Goal: Transaction & Acquisition: Purchase product/service

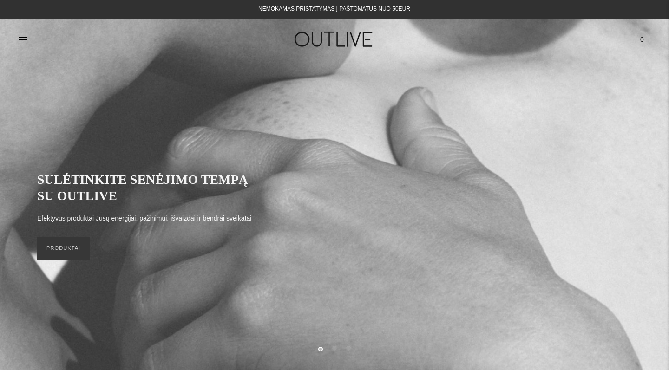
click at [62, 68] on div "SULĖTINKITE SENĖJIMO TEMPĄ SU OUTLIVE Efektyvūs produktai Jūsų energijai, pažin…" at bounding box center [334, 215] width 669 height 309
click at [366, 67] on div "SULĖTINKITE SENĖJIMO TEMPĄ SU OUTLIVE Efektyvūs produktai Jūsų energijai, pažin…" at bounding box center [334, 215] width 669 height 309
click at [396, 45] on h1 at bounding box center [334, 39] width 210 height 32
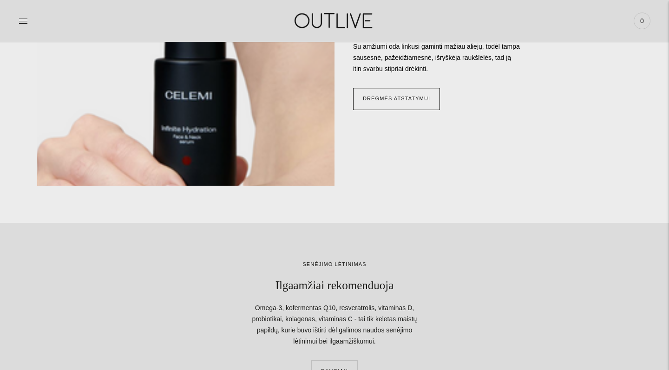
scroll to position [909, 0]
click at [17, 19] on div "PAGRINDINIS PAPILDAI Visi papildai Antioksidantai Dirbantiems ofise Ekologiška …" at bounding box center [334, 21] width 669 height 32
click at [24, 20] on icon at bounding box center [23, 20] width 9 height 9
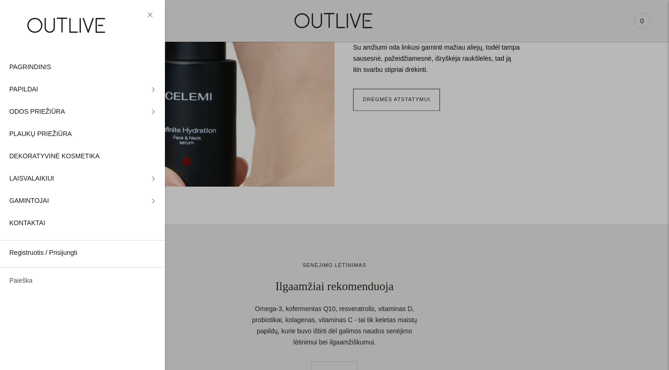
click at [36, 282] on link "Paieška" at bounding box center [82, 281] width 165 height 22
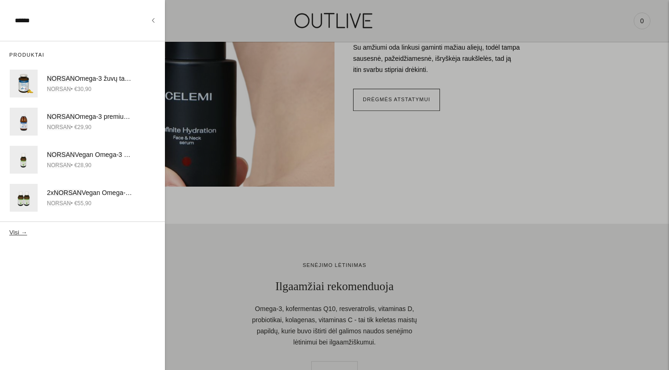
type input "******"
click at [17, 231] on button "Visi →" at bounding box center [18, 232] width 18 height 7
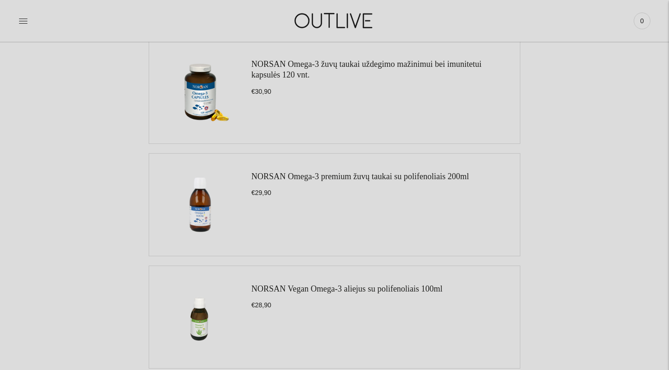
scroll to position [33, 0]
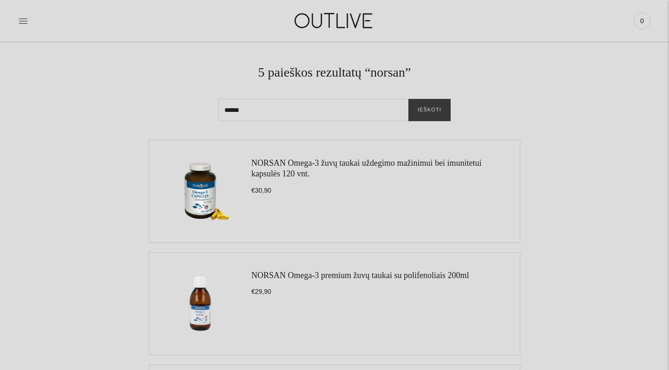
click at [205, 193] on img at bounding box center [200, 191] width 84 height 84
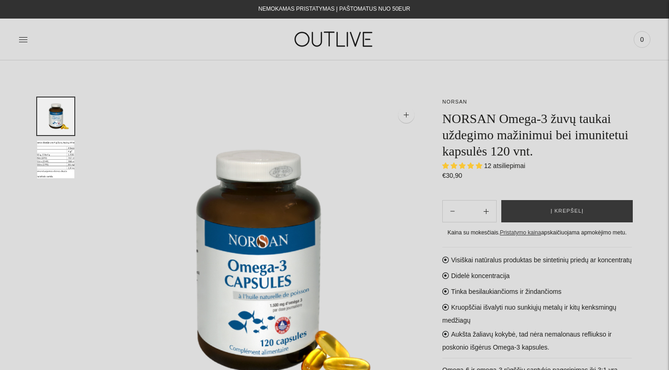
select select "**********"
click at [549, 210] on button "Į krepšelį" at bounding box center [566, 211] width 131 height 22
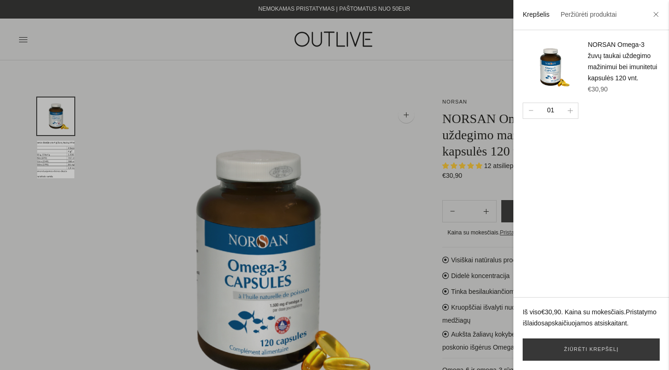
click at [476, 84] on div at bounding box center [334, 185] width 669 height 370
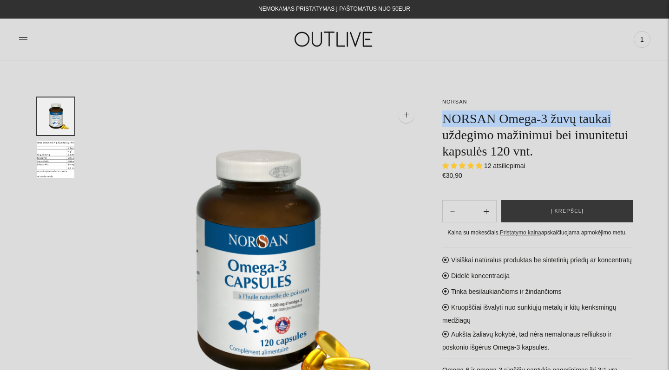
drag, startPoint x: 442, startPoint y: 121, endPoint x: 627, endPoint y: 115, distance: 185.3
click at [627, 115] on h1 "NORSAN Omega-3 žuvų taukai uždegimo mažinimui bei imunitetui kapsulės 120 vnt." at bounding box center [536, 134] width 189 height 49
copy h1 "NORSAN Omega-3 žuvų taukai"
click at [316, 36] on img at bounding box center [334, 39] width 116 height 32
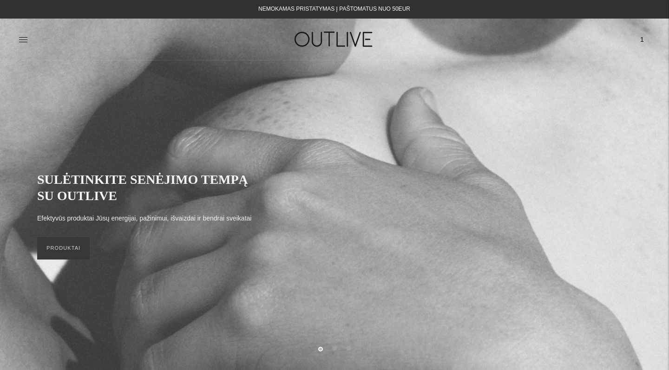
drag, startPoint x: 19, startPoint y: 49, endPoint x: 21, endPoint y: 45, distance: 4.8
click at [19, 49] on link at bounding box center [23, 39] width 9 height 20
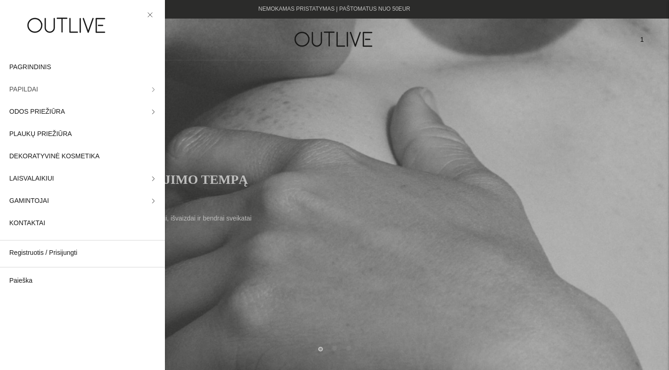
click at [54, 93] on link "PAPILDAI" at bounding box center [82, 89] width 165 height 22
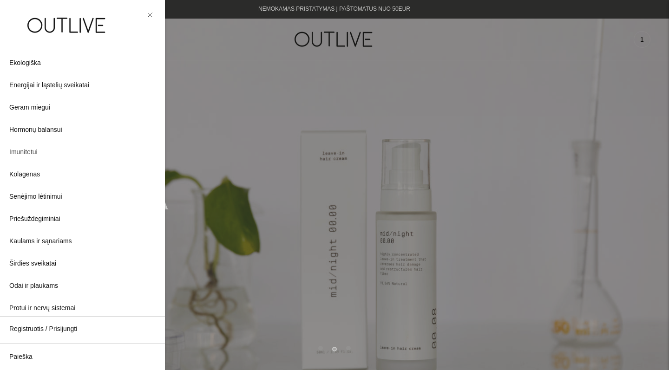
scroll to position [101, 0]
click at [30, 174] on span "Kolagenas" at bounding box center [24, 174] width 31 height 11
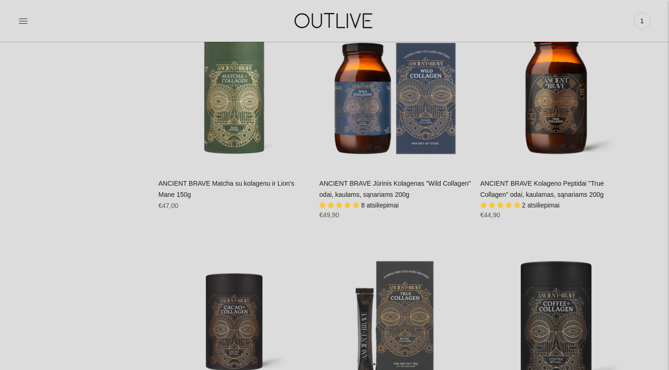
scroll to position [668, 0]
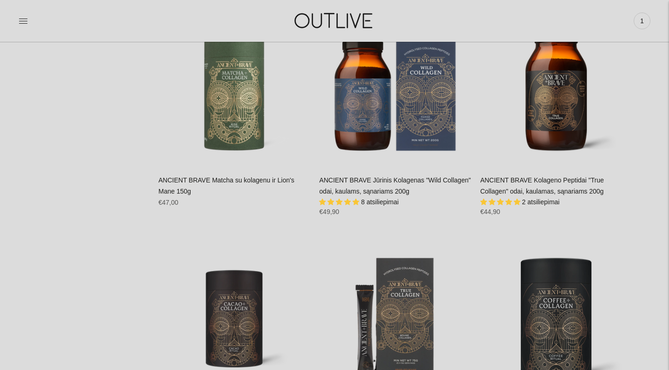
click at [348, 183] on link "ANCIENT BRAVE Jūrinis Kolagenas "Wild Collagen" odai, kaulams, sąnariams 200g" at bounding box center [394, 185] width 151 height 19
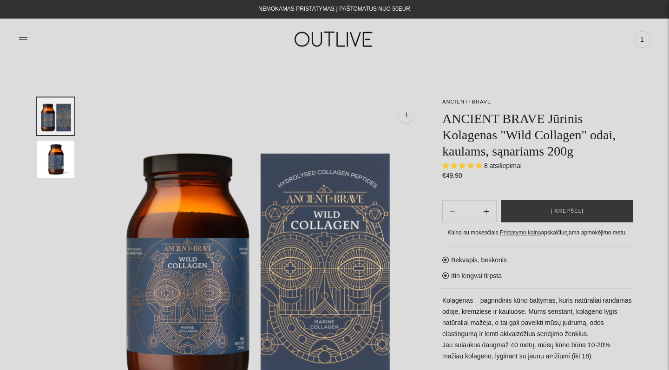
select select "**********"
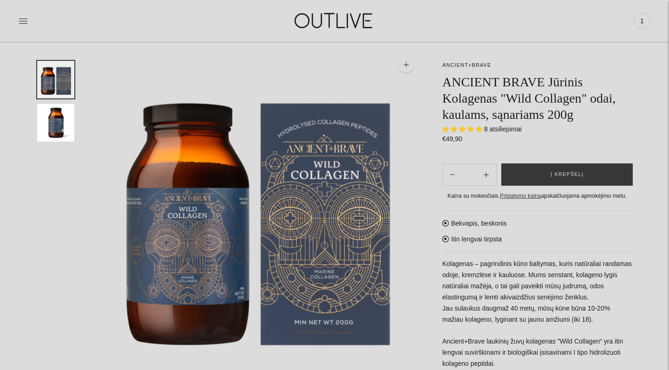
scroll to position [64, 0]
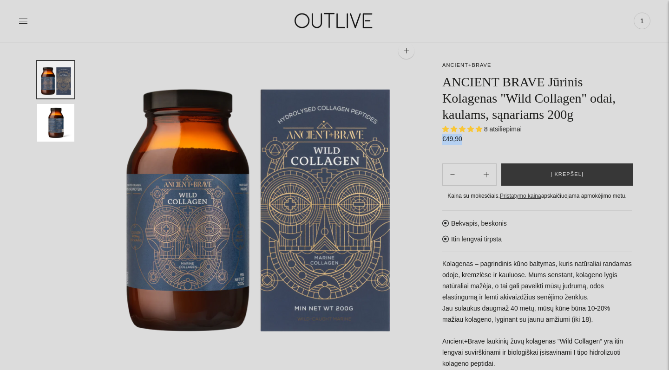
drag, startPoint x: 441, startPoint y: 138, endPoint x: 467, endPoint y: 138, distance: 26.0
click at [551, 174] on span "Į krepšelį" at bounding box center [566, 174] width 33 height 9
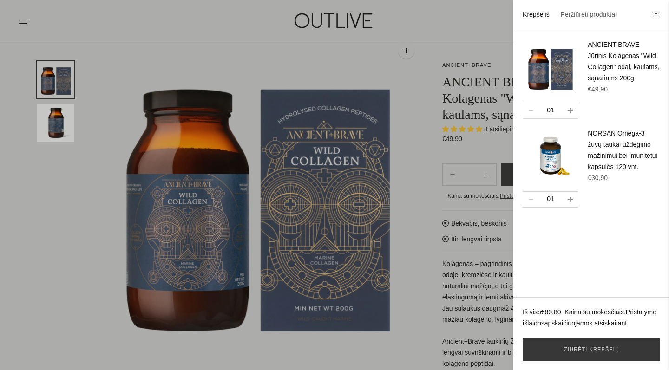
click at [624, 362] on footer "Iš viso €80,80 . Kaina su mokesčiais. Pristatymo išlaidos apskaičiuojamos atsis…" at bounding box center [591, 333] width 156 height 73
click at [621, 354] on link "Žiūrėti krepšelį" at bounding box center [590, 349] width 137 height 22
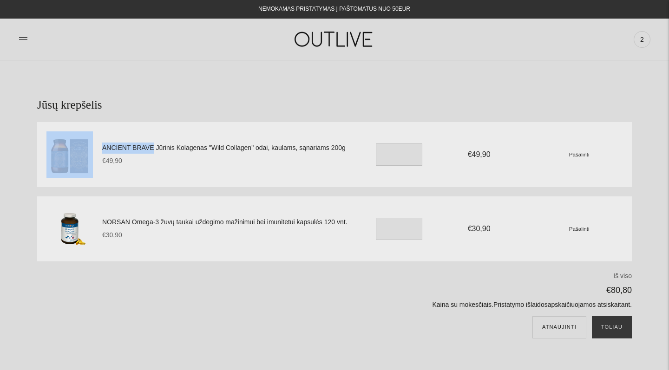
drag, startPoint x: 100, startPoint y: 149, endPoint x: 153, endPoint y: 149, distance: 52.5
click at [153, 149] on div "ANCIENT BRAVE Jūrinis Kolagenas "Wild Collagen" odai, kaulams, sąnariams 200g €…" at bounding box center [334, 154] width 594 height 65
copy div "ANCIENT BRAVE"
click at [26, 36] on icon at bounding box center [23, 39] width 9 height 9
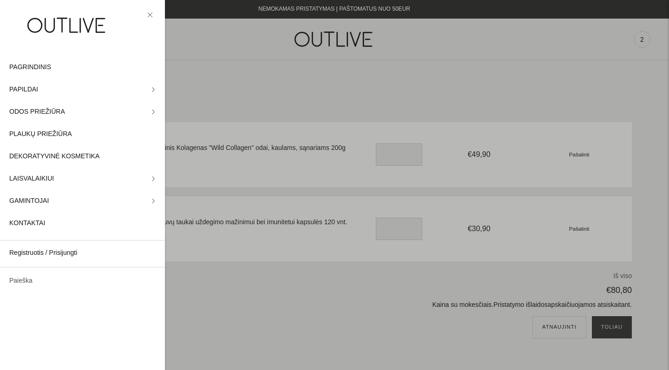
click at [35, 276] on link "Paieška" at bounding box center [82, 281] width 165 height 22
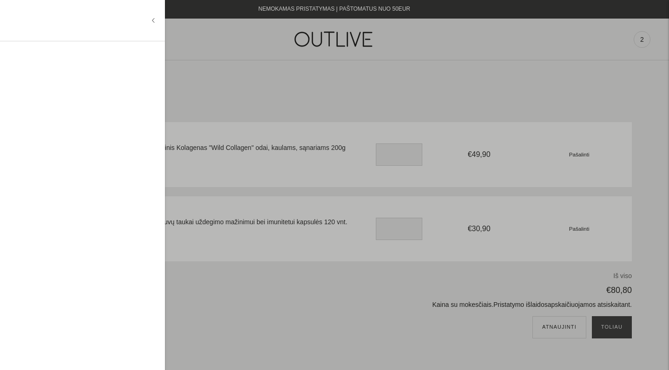
paste input "**********"
type input "**********"
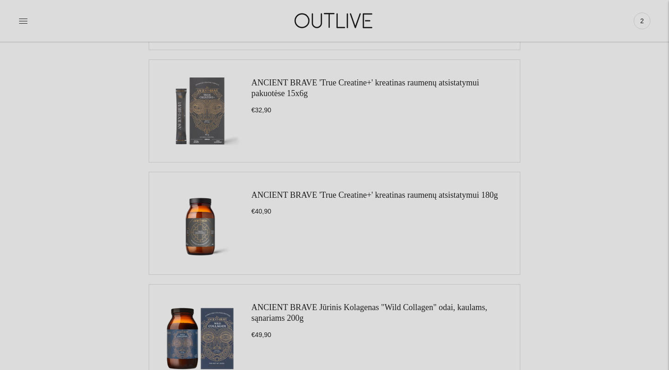
scroll to position [232, 0]
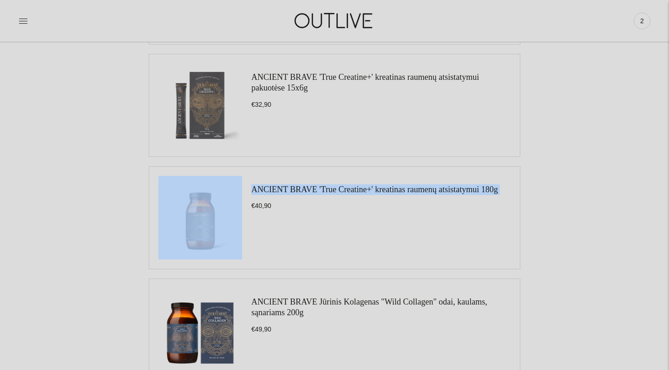
drag, startPoint x: 245, startPoint y: 186, endPoint x: 285, endPoint y: 208, distance: 45.1
click at [285, 208] on li "ANCIENT BRAVE 'True Creatine+' kreatinas raumenų atsistatymui 180g €40,90" at bounding box center [334, 217] width 371 height 103
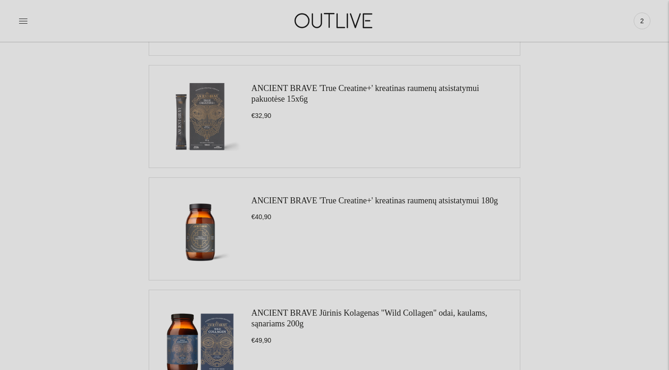
scroll to position [216, 0]
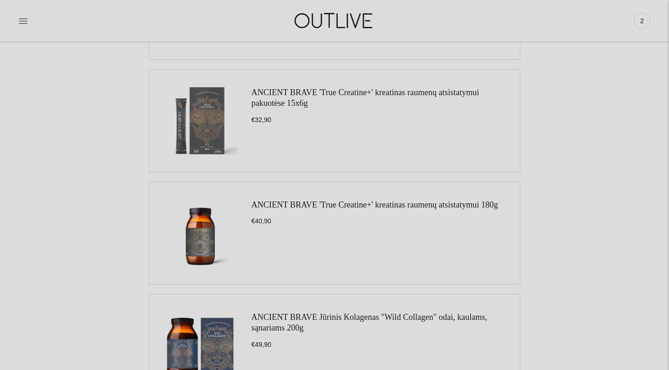
click at [274, 203] on link "ANCIENT BRAVE 'True Creatine+' kreatinas raumenų atsistatymui 180g" at bounding box center [374, 204] width 247 height 9
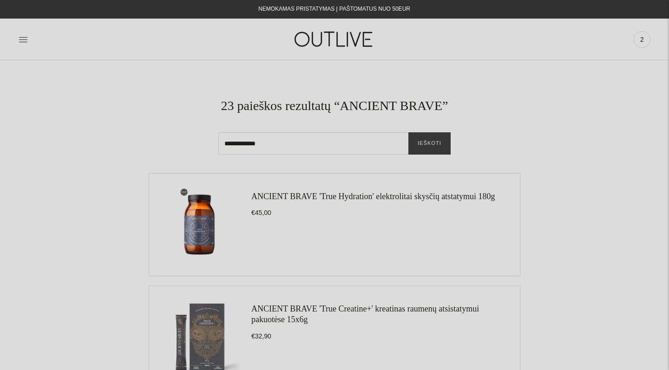
scroll to position [0, 0]
click at [645, 38] on span "2" at bounding box center [641, 39] width 13 height 13
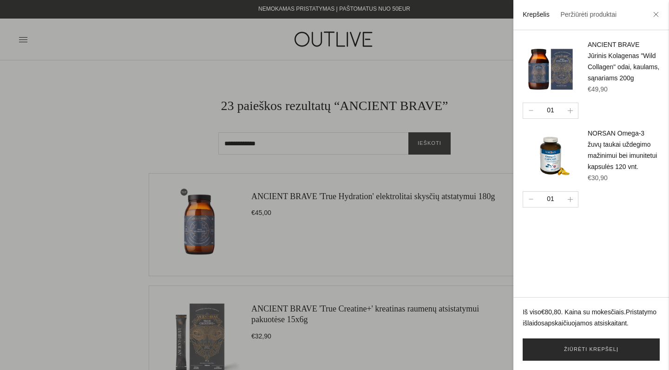
click at [603, 349] on link "Žiūrėti krepšelį" at bounding box center [590, 349] width 137 height 22
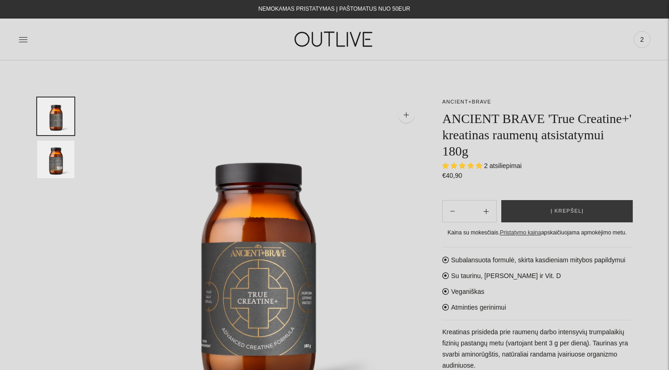
select select "**********"
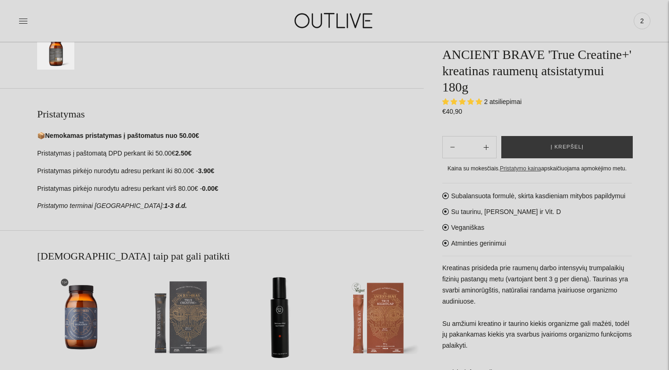
scroll to position [470, 0]
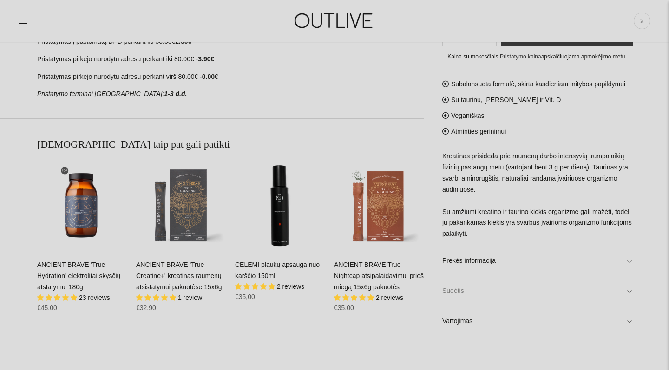
click at [472, 287] on link "Sudėtis" at bounding box center [536, 291] width 189 height 30
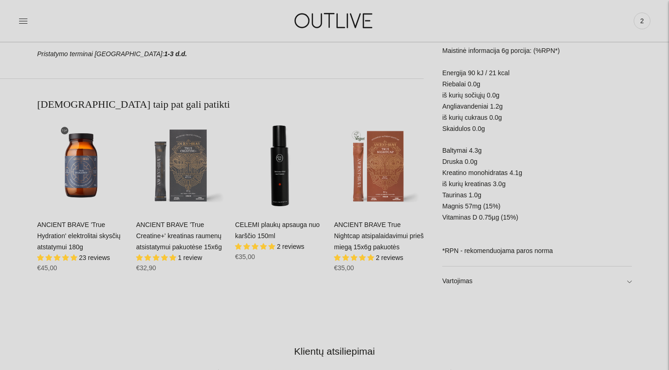
scroll to position [376, 0]
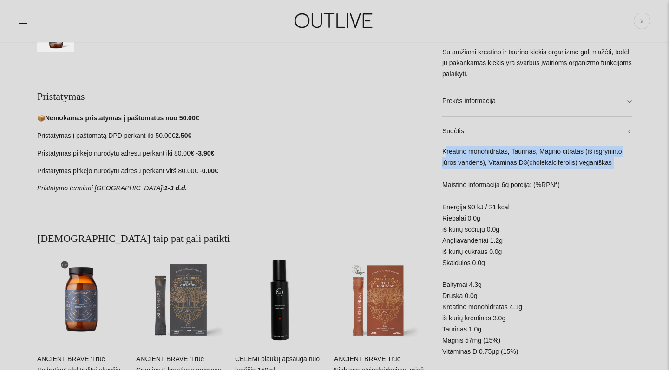
drag, startPoint x: 446, startPoint y: 160, endPoint x: 607, endPoint y: 175, distance: 161.9
click at [607, 175] on div "Kreatino monohidratas, Taurinas, Magnio citratas (iš išgryninto jūros vandens),…" at bounding box center [536, 274] width 189 height 254
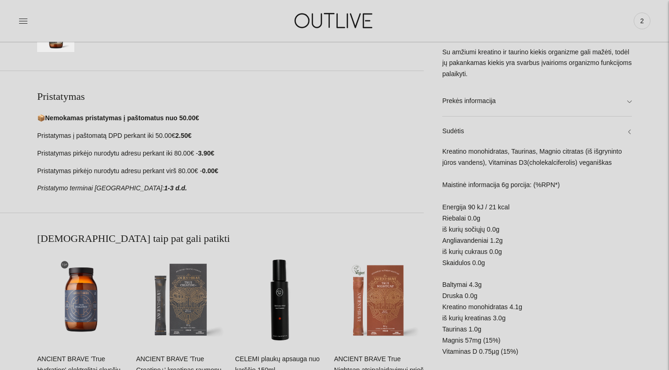
click at [606, 205] on div "Kreatino monohidratas, Taurinas, Magnio citratas (iš išgryninto jūros vandens),…" at bounding box center [536, 274] width 189 height 254
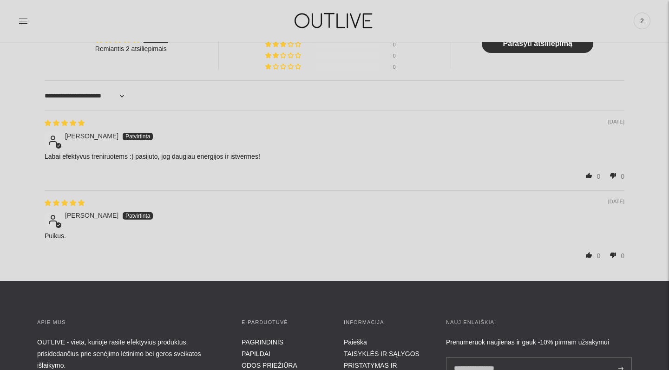
scroll to position [350, 0]
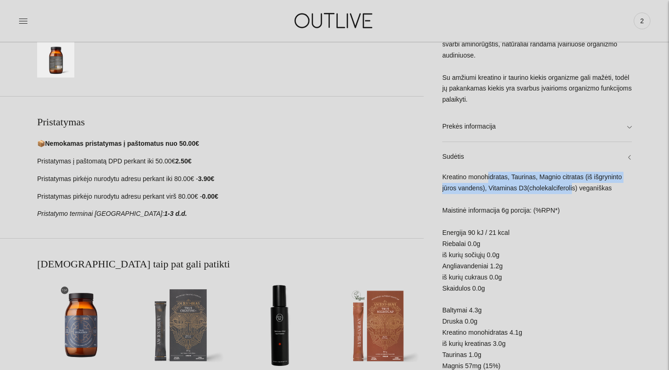
drag, startPoint x: 488, startPoint y: 185, endPoint x: 577, endPoint y: 194, distance: 89.2
click at [577, 194] on div "Kreatino monohidratas, Taurinas, Magnio citratas (iš išgryninto jūros vandens),…" at bounding box center [536, 299] width 189 height 254
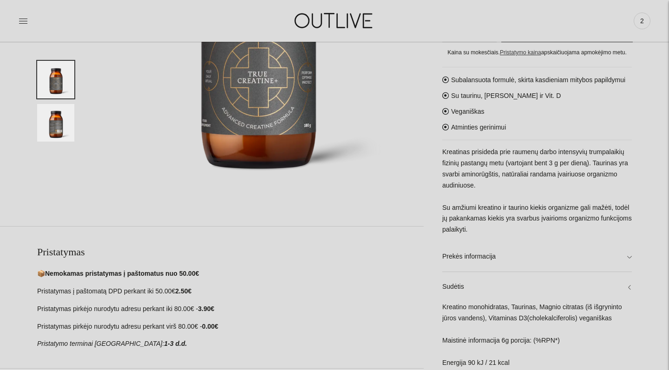
scroll to position [76, 0]
